Goal: Transaction & Acquisition: Subscribe to service/newsletter

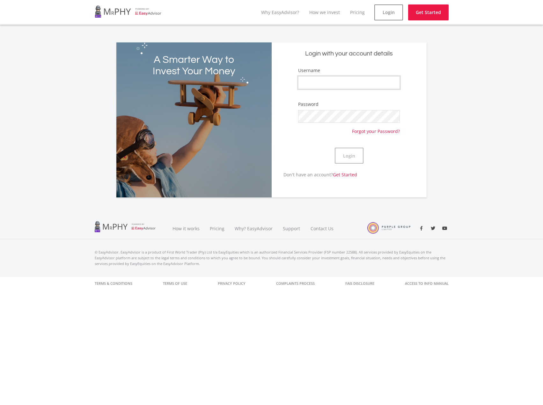
click at [340, 82] on input "Username" at bounding box center [349, 82] width 102 height 13
click at [352, 11] on link "Pricing" at bounding box center [357, 12] width 15 height 6
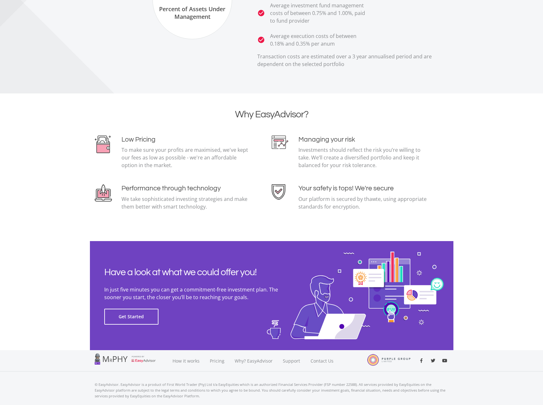
scroll to position [1273, 0]
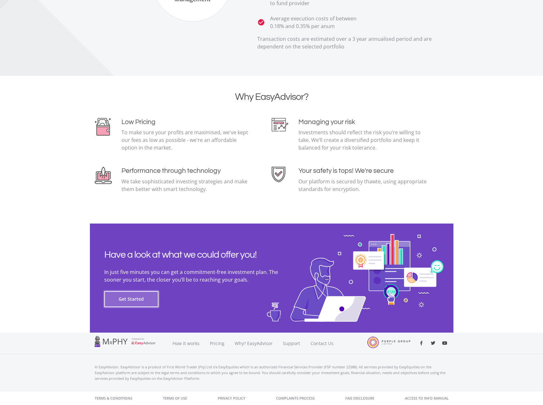
click at [142, 301] on button "Get Started" at bounding box center [131, 299] width 54 height 16
